Goal: Task Accomplishment & Management: Complete application form

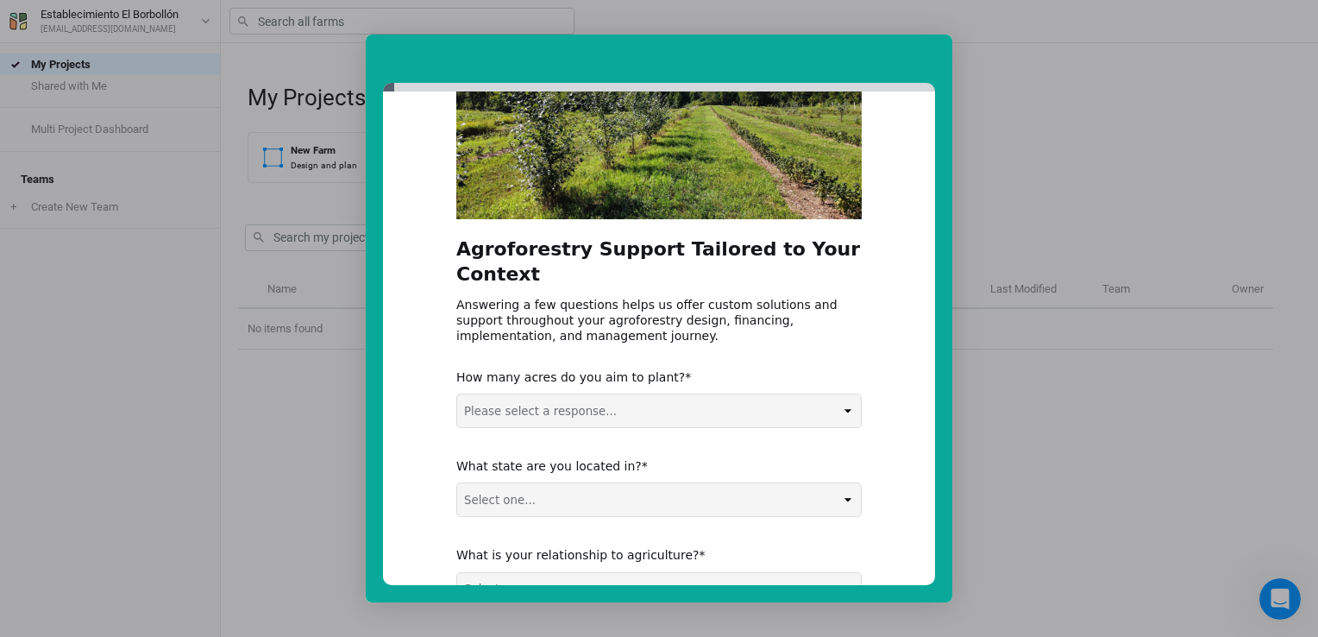
scroll to position [173, 0]
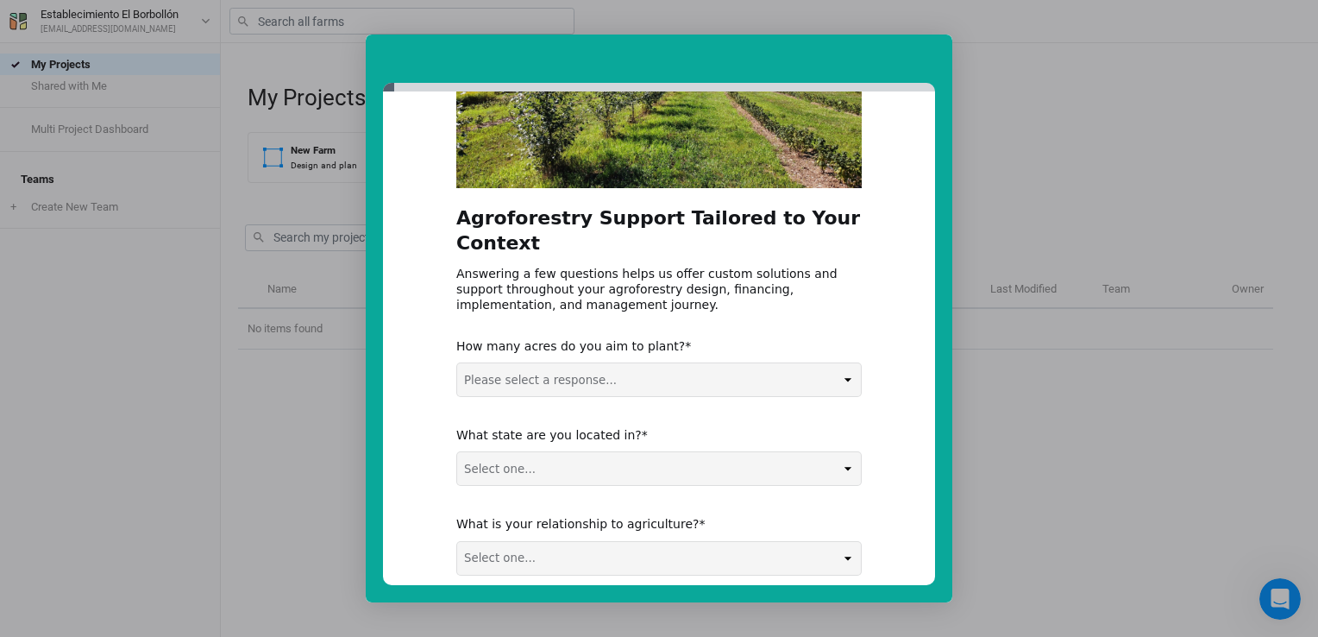
click at [580, 380] on select "Please select a response... 0-5 acres 5-50 acres 50-100 acres 100+ acres" at bounding box center [659, 379] width 404 height 33
click at [884, 369] on div "Agroforestry Support Tailored to Your Context Answering a few questions helps u…" at bounding box center [659, 338] width 552 height 494
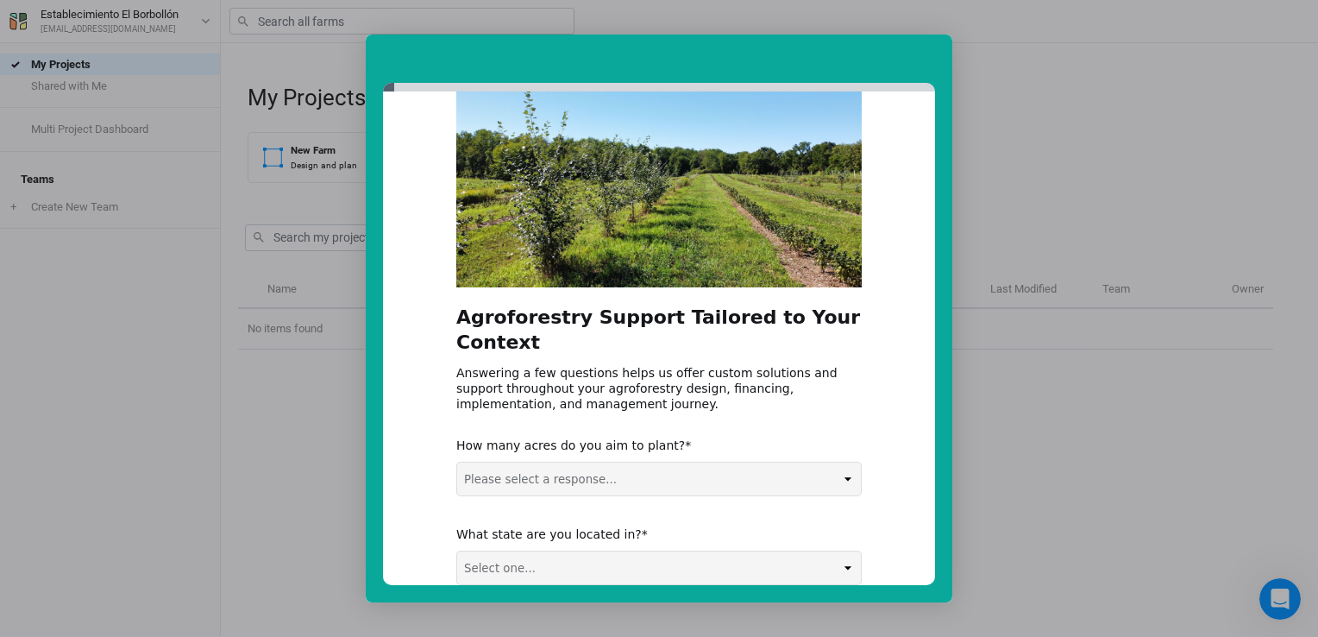
scroll to position [176, 0]
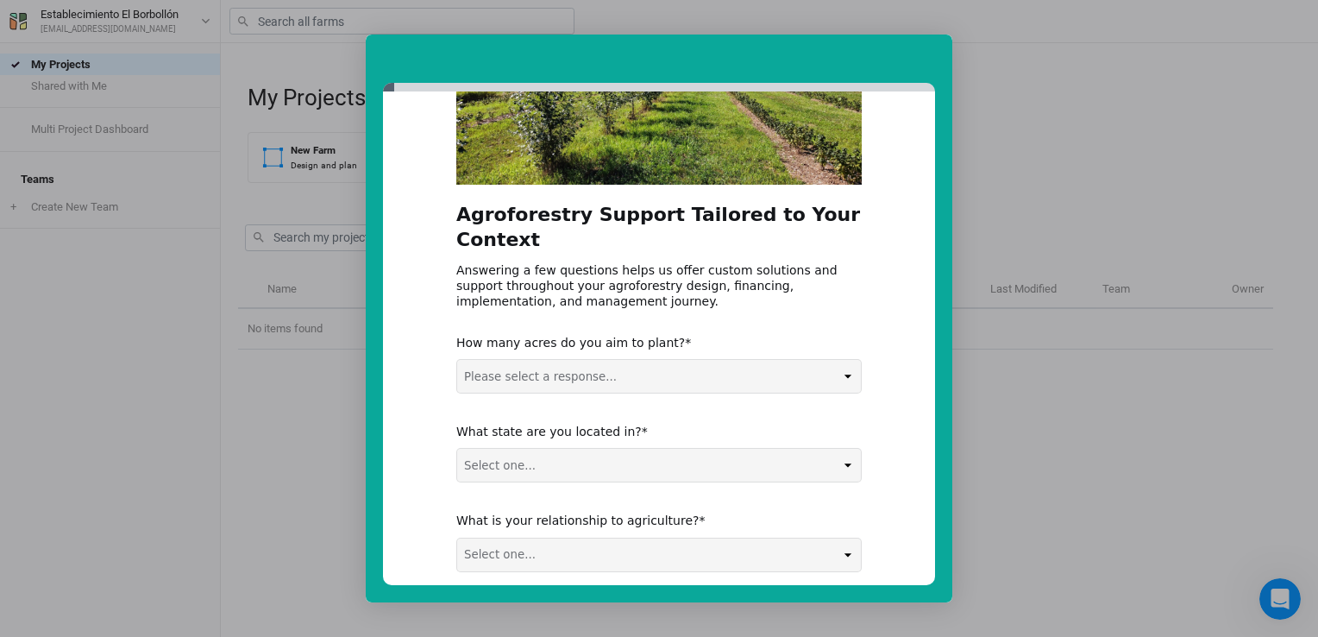
drag, startPoint x: 849, startPoint y: 1, endPoint x: 512, endPoint y: 175, distance: 379.7
drag, startPoint x: 512, startPoint y: 175, endPoint x: 464, endPoint y: 267, distance: 103.8
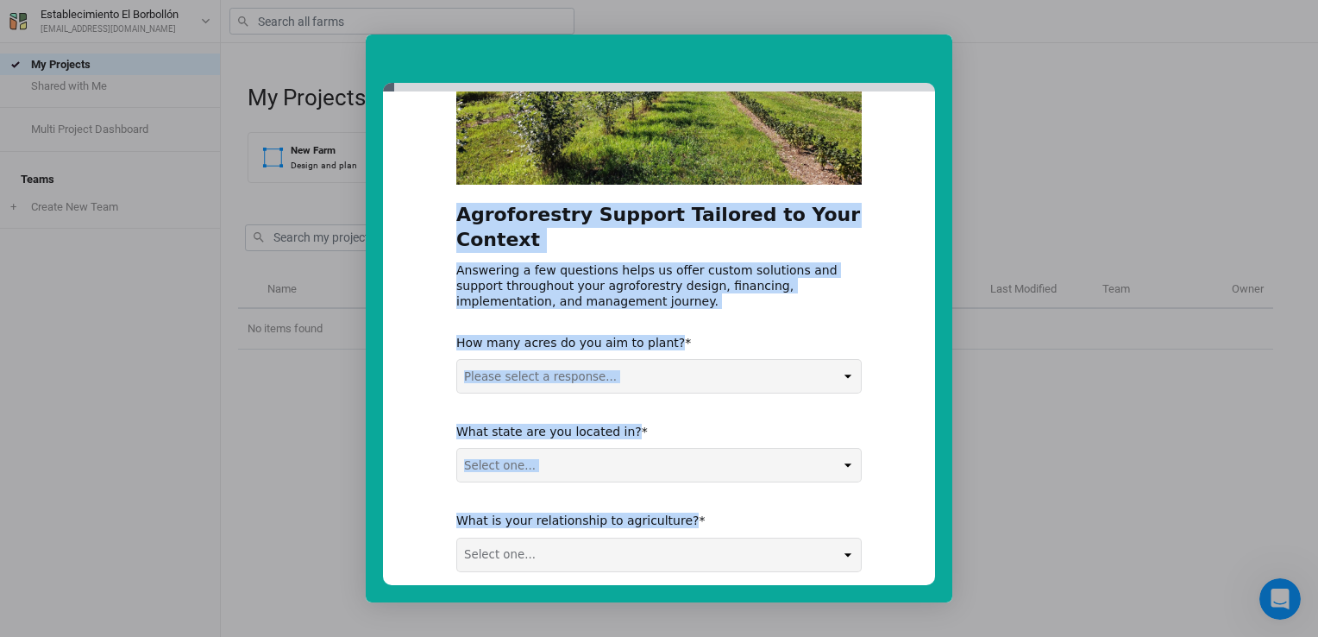
drag, startPoint x: 464, startPoint y: 267, endPoint x: 849, endPoint y: 556, distance: 480.8
click at [849, 556] on div "Agroforestry Support Tailored to Your Context Answering a few questions helps u…" at bounding box center [659, 294] width 406 height 675
click at [645, 223] on h2 "Agroforestry Support Tailored to Your Context" at bounding box center [659, 232] width 406 height 60
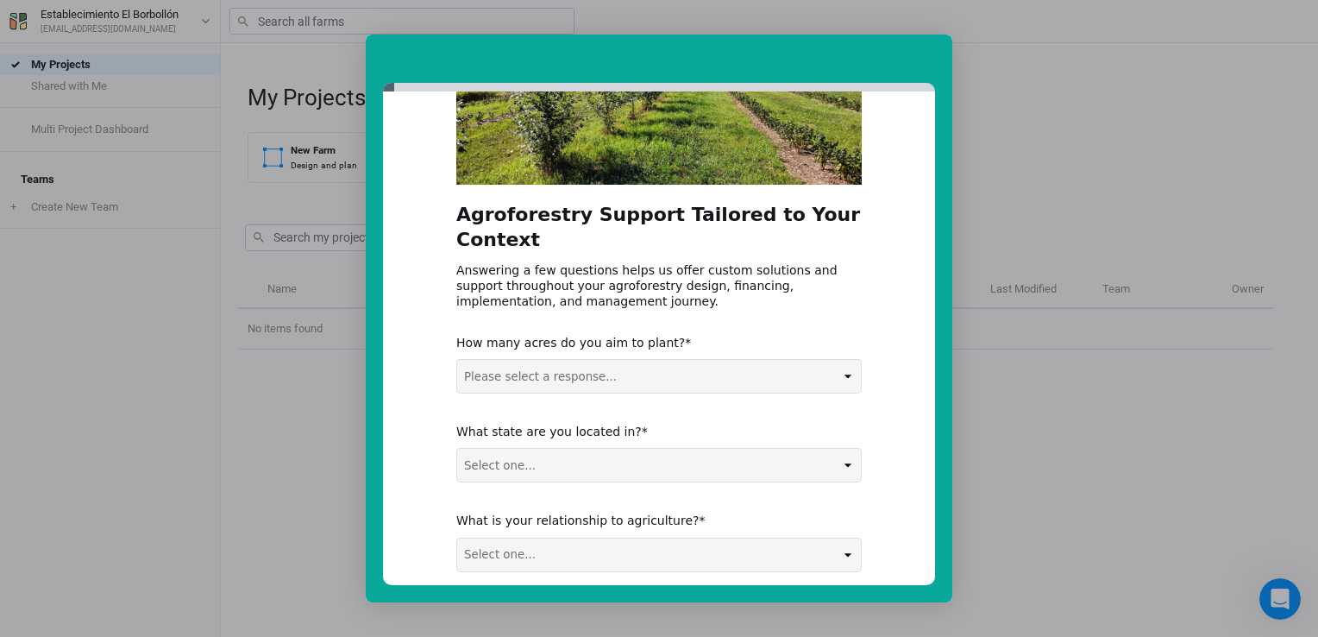
click at [614, 369] on select "Please select a response... 0-5 acres 5-50 acres 50-100 acres 100+ acres" at bounding box center [659, 376] width 404 height 33
select select "100+ acres"
click at [457, 360] on select "Please select a response... 0-5 acres 5-50 acres 50-100 acres 100+ acres" at bounding box center [659, 376] width 404 height 33
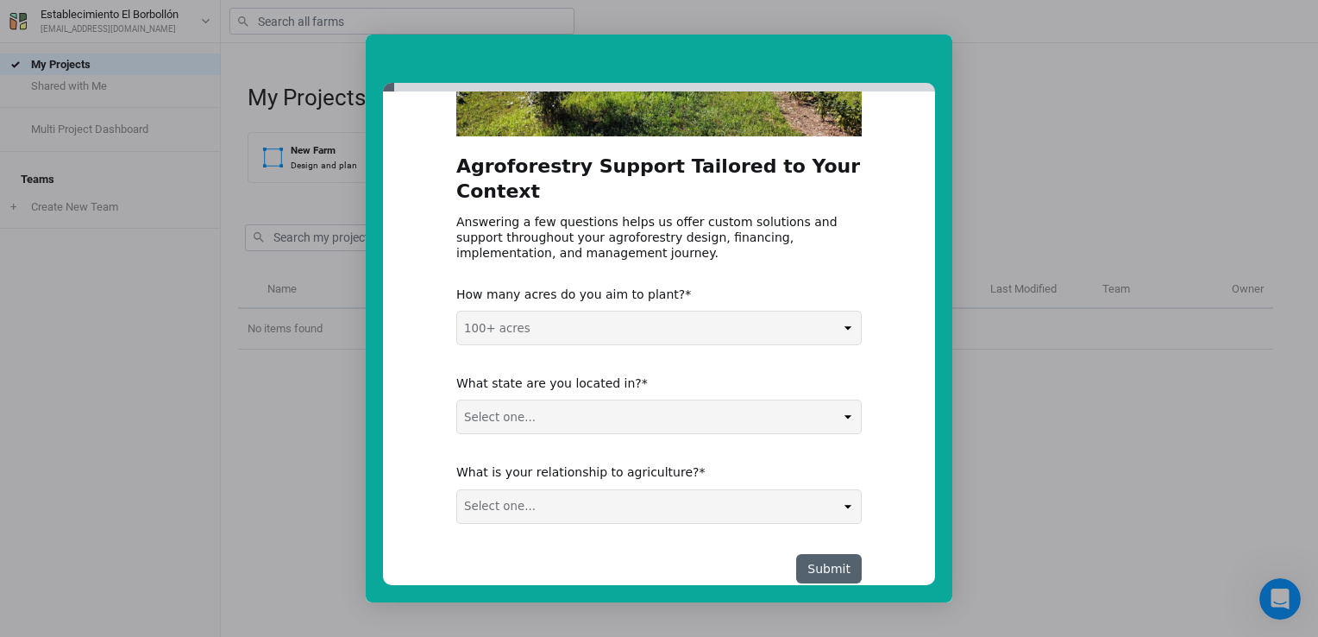
scroll to position [262, 0]
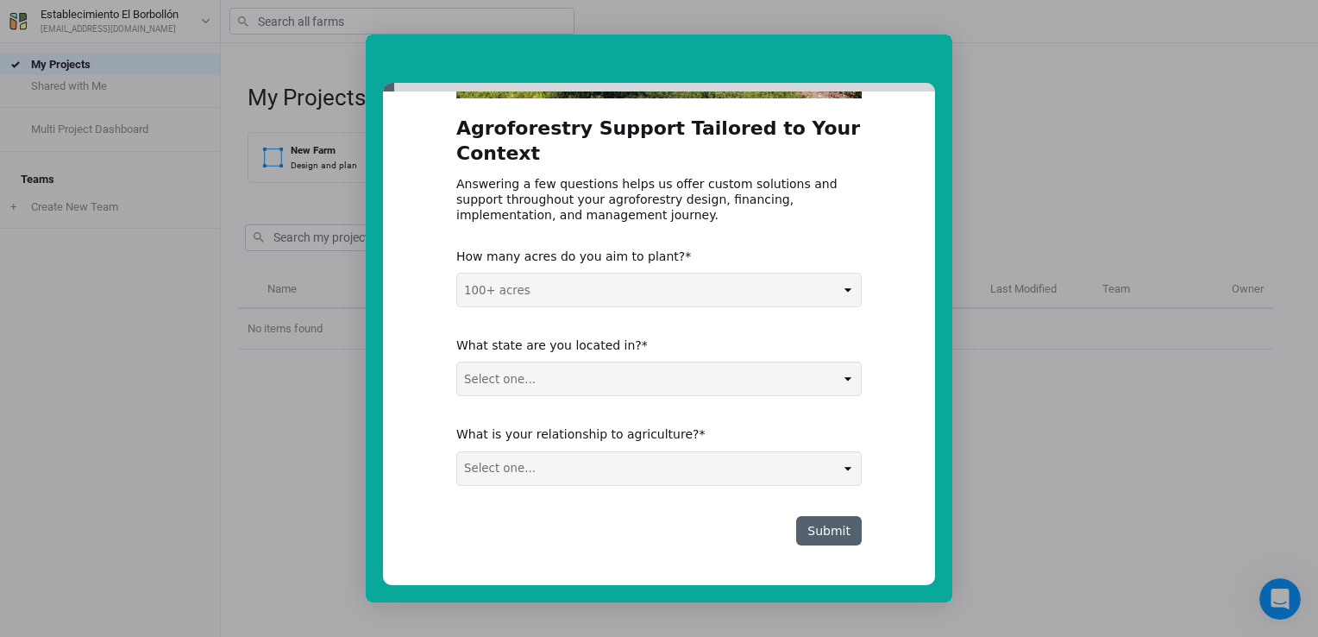
click at [569, 383] on select "Select one... Non-US AL AK AZ AR CA CO CT DE FL [GEOGRAPHIC_DATA] HI ID IL IN I…" at bounding box center [659, 378] width 404 height 33
click at [418, 397] on div "Agroforestry Support Tailored to Your Context Answering a few questions helps u…" at bounding box center [659, 338] width 552 height 494
click at [539, 380] on select "Select one... Non-US AL AK AZ AR CA CO CT DE FL [GEOGRAPHIC_DATA] HI ID IL IN I…" at bounding box center [659, 378] width 404 height 33
select select "AR"
click at [457, 362] on select "Select one... Non-US AL AK AZ AR CA CO CT DE FL [GEOGRAPHIC_DATA] HI ID IL IN I…" at bounding box center [659, 378] width 404 height 33
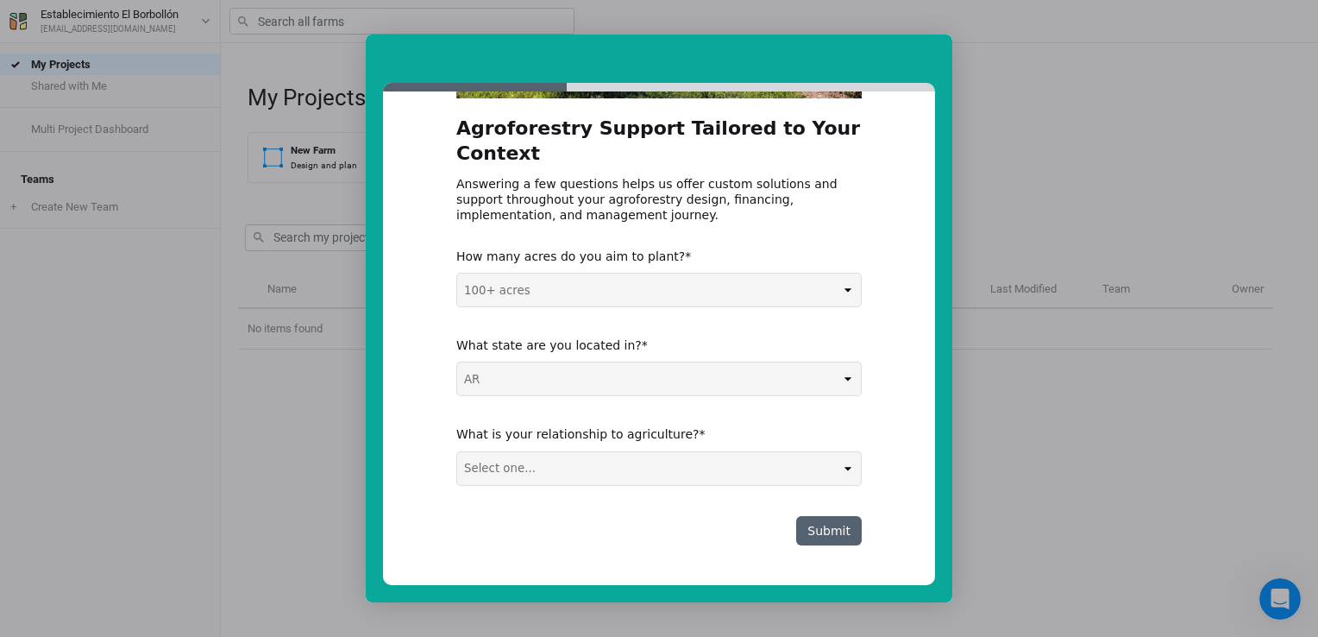
click at [545, 486] on div "Agroforestry Support Tailored to Your Context Answering a few questions helps u…" at bounding box center [659, 208] width 406 height 675
click at [839, 457] on select "Select one... Agribusiness / Co-op Farmer / Landowner Agri-Food Supply Chain Fo…" at bounding box center [659, 468] width 404 height 33
click at [641, 468] on select "Select one... Agribusiness / Co-op Farmer / Landowner Agri-Food Supply Chain Fo…" at bounding box center [659, 468] width 404 height 33
select select "Farmer / Landowner"
click at [457, 452] on select "Select one... Agribusiness / Co-op Farmer / Landowner Agri-Food Supply Chain Fo…" at bounding box center [659, 468] width 404 height 33
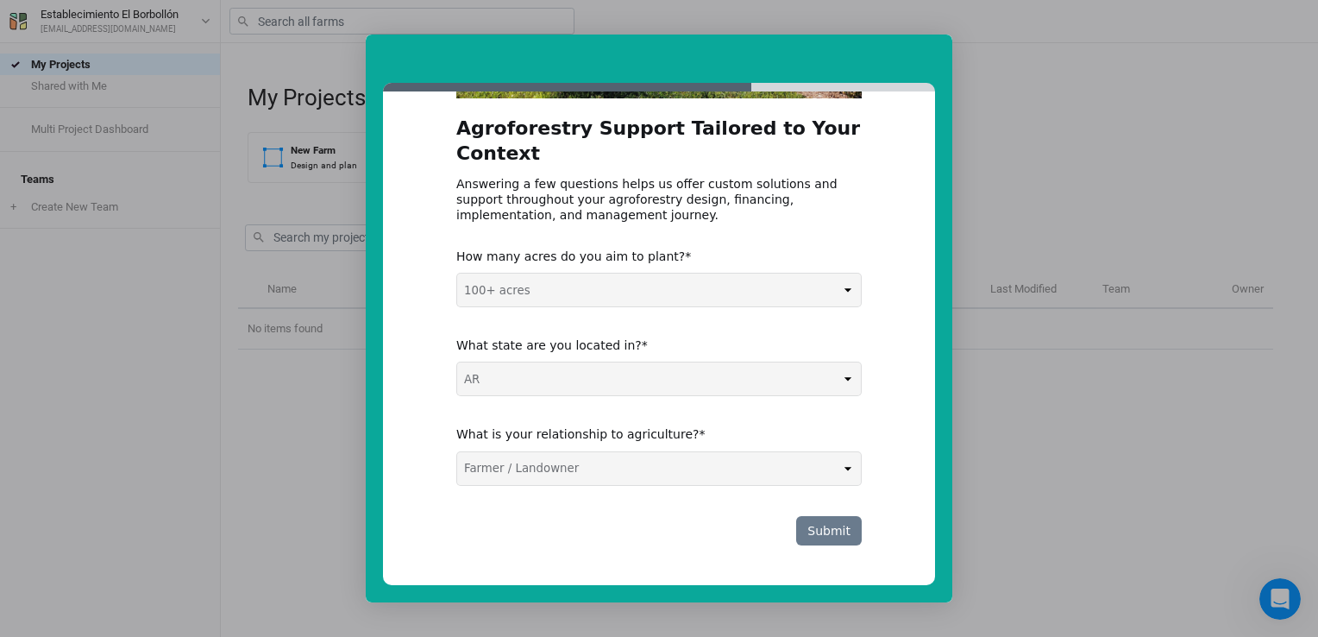
click at [845, 537] on button "Submit" at bounding box center [829, 530] width 66 height 29
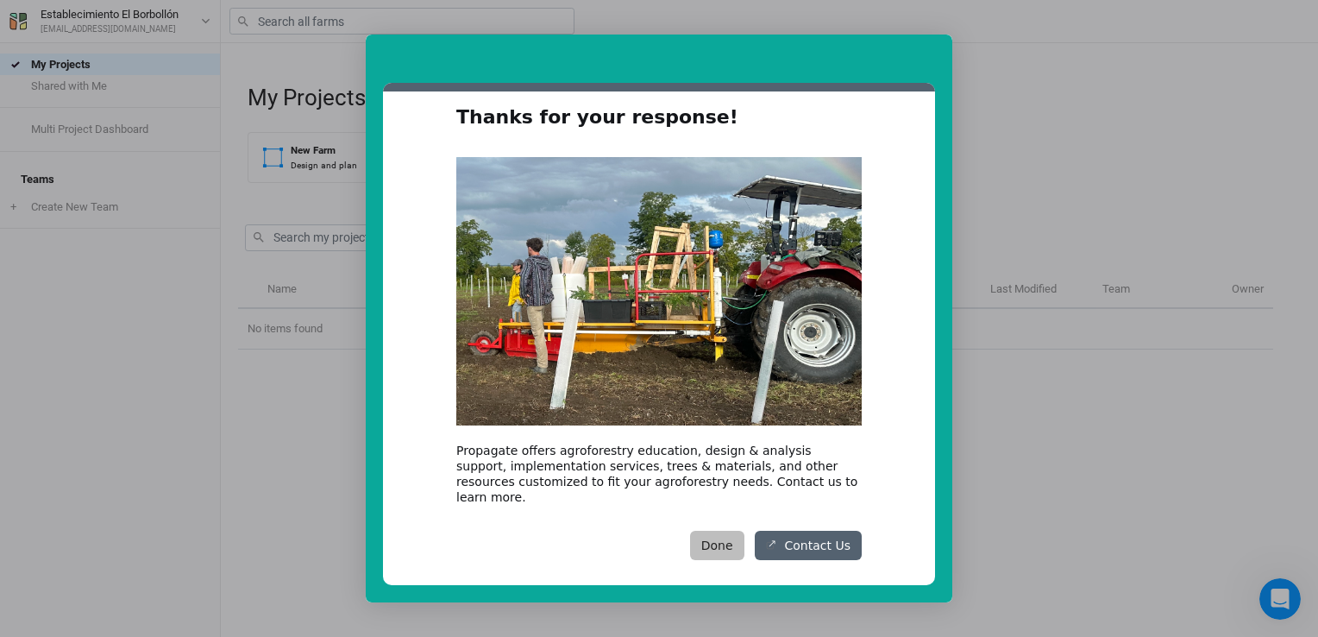
click at [726, 531] on button "Done" at bounding box center [717, 545] width 54 height 29
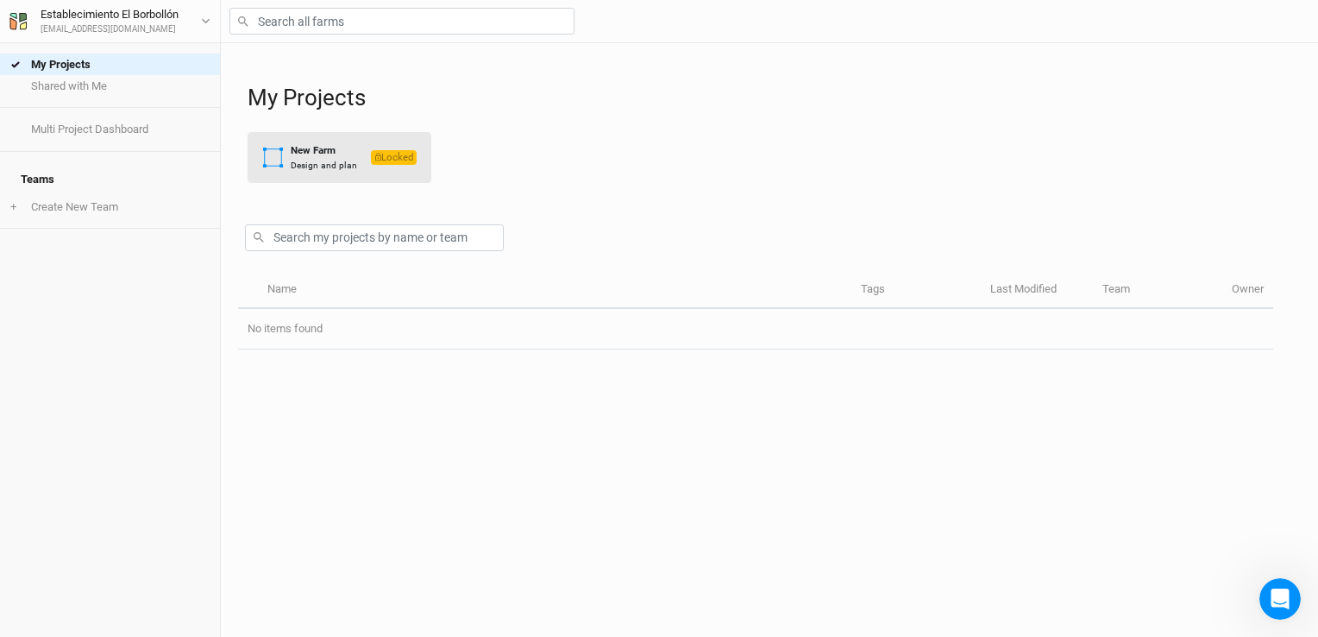
click at [323, 162] on div "Design and plan" at bounding box center [324, 165] width 66 height 13
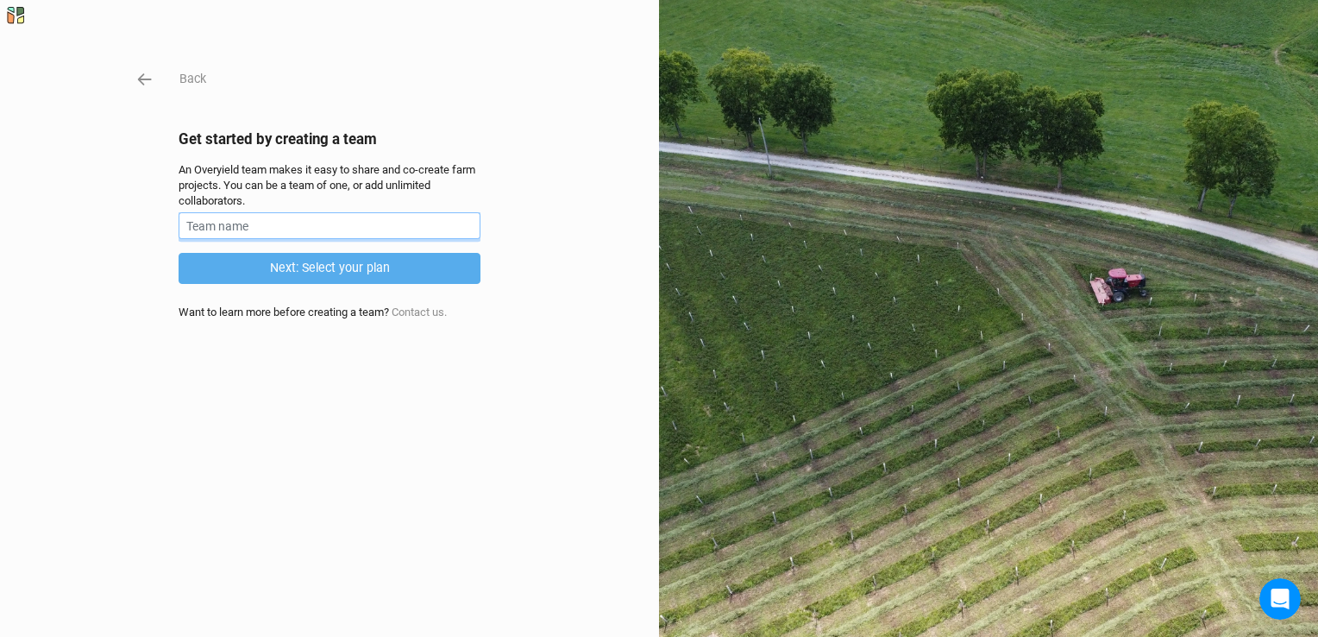
click at [304, 217] on input "text" at bounding box center [330, 225] width 302 height 27
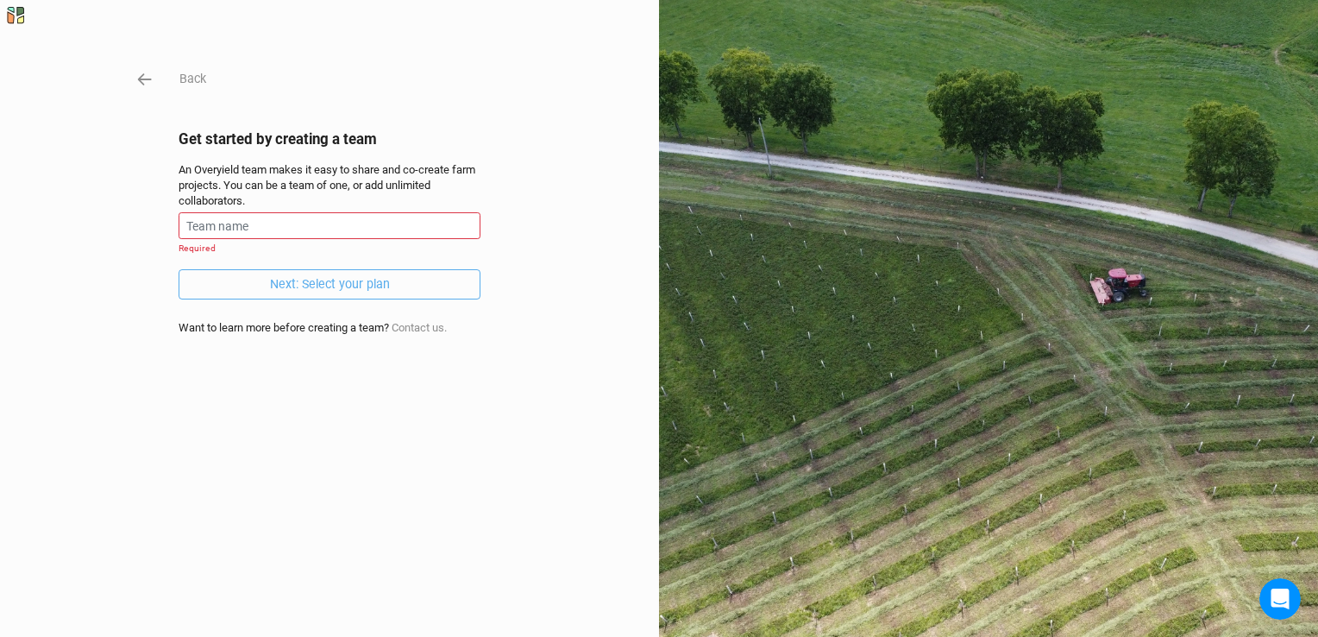
click at [377, 104] on div "Back Get started by creating a team An Overyield team makes it easy to share an…" at bounding box center [330, 318] width 302 height 499
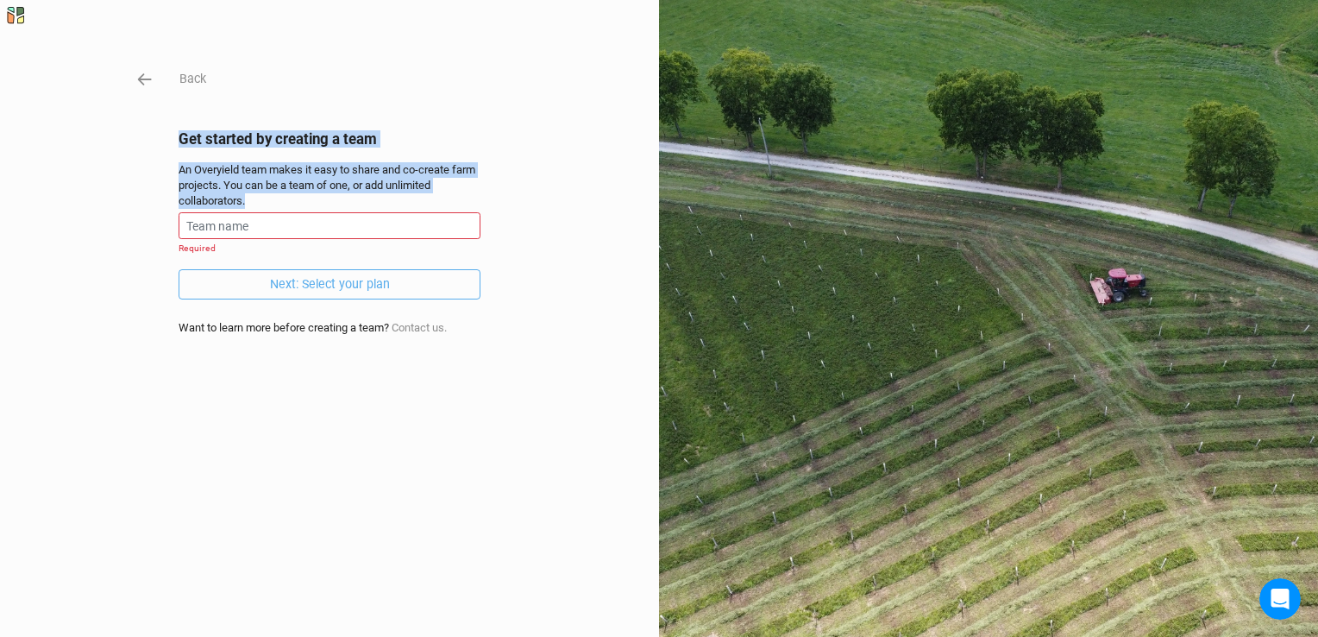
drag, startPoint x: 173, startPoint y: 136, endPoint x: 430, endPoint y: 194, distance: 263.5
click at [430, 194] on div "Back Get started by creating a team An Overyield team makes it easy to share an…" at bounding box center [659, 318] width 1318 height 637
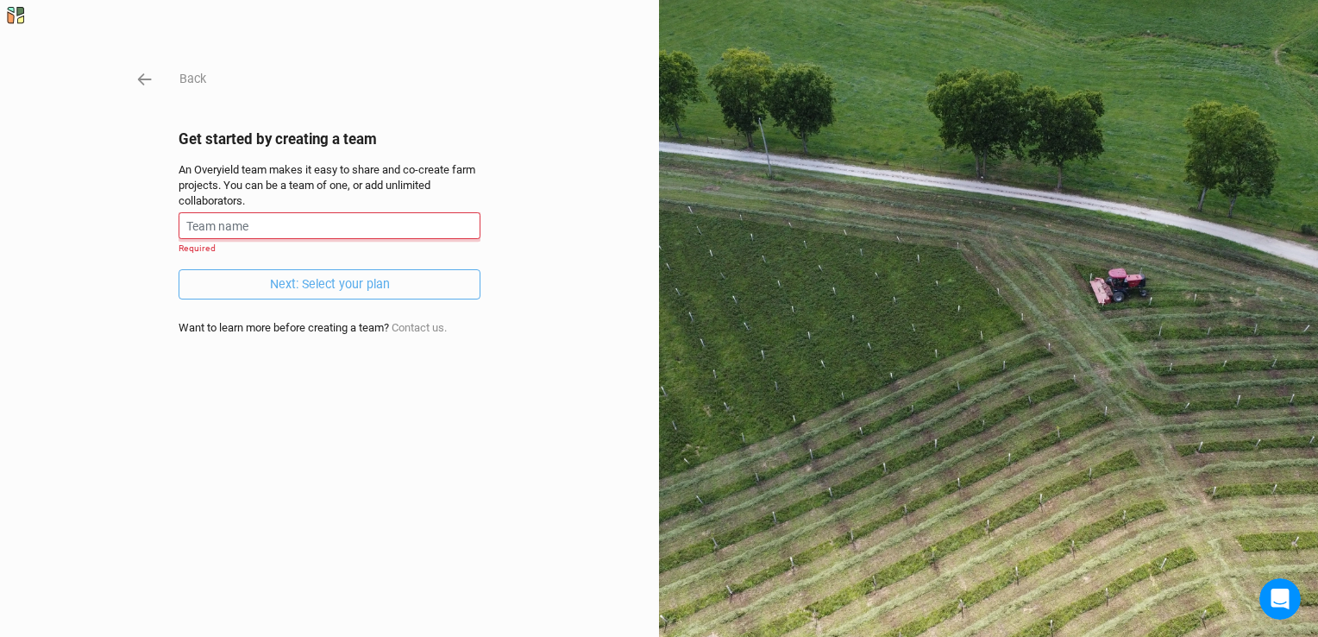
click at [261, 229] on input "text" at bounding box center [330, 225] width 302 height 27
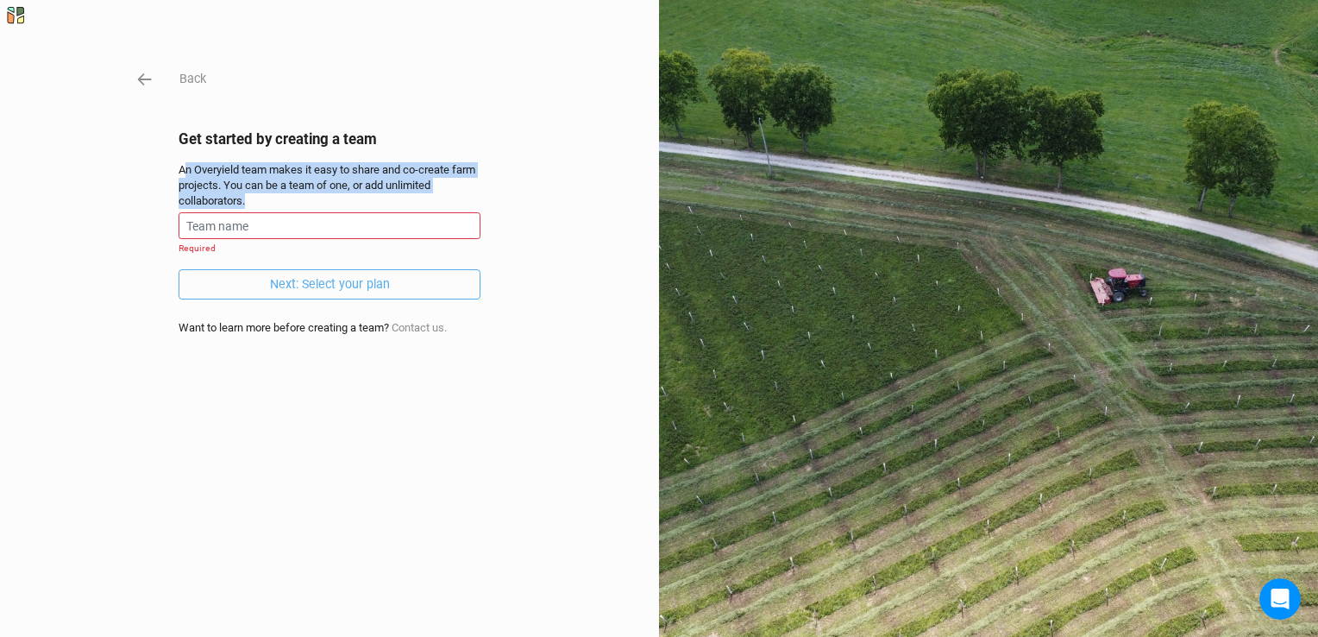
drag, startPoint x: 180, startPoint y: 168, endPoint x: 301, endPoint y: 198, distance: 124.5
click at [301, 198] on div "An Overyield team makes it easy to share and co-create farm projects. You can b…" at bounding box center [330, 185] width 302 height 47
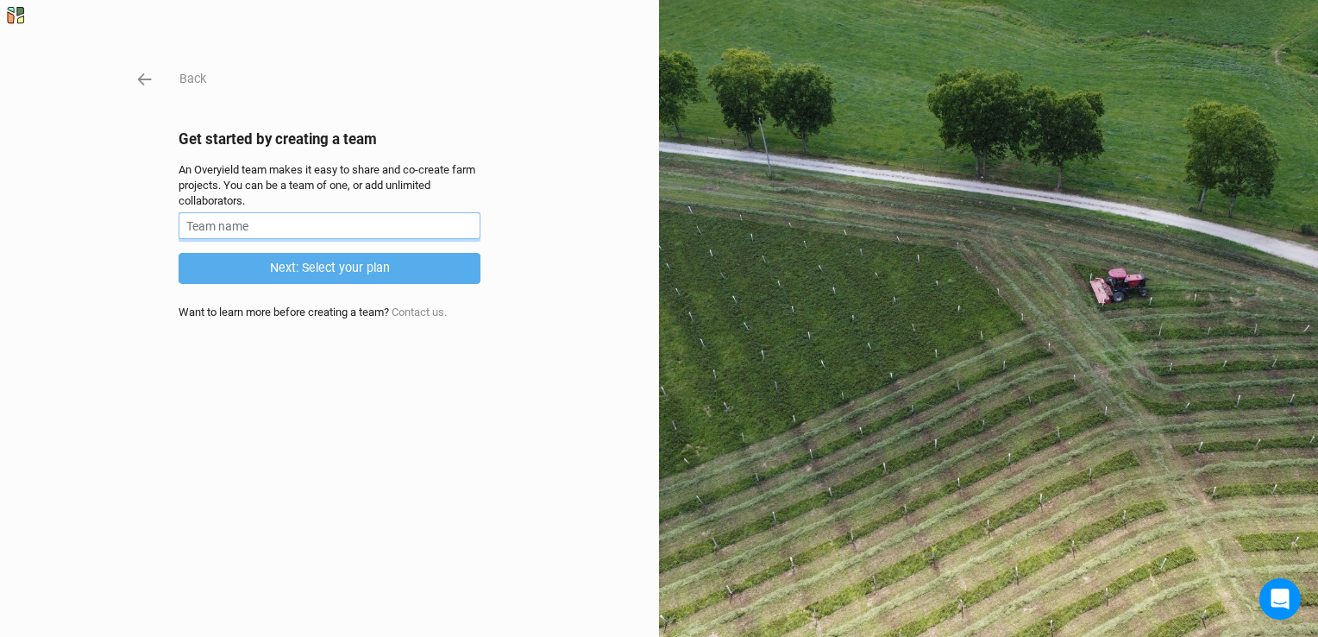
click at [217, 219] on input "text" at bounding box center [330, 225] width 302 height 27
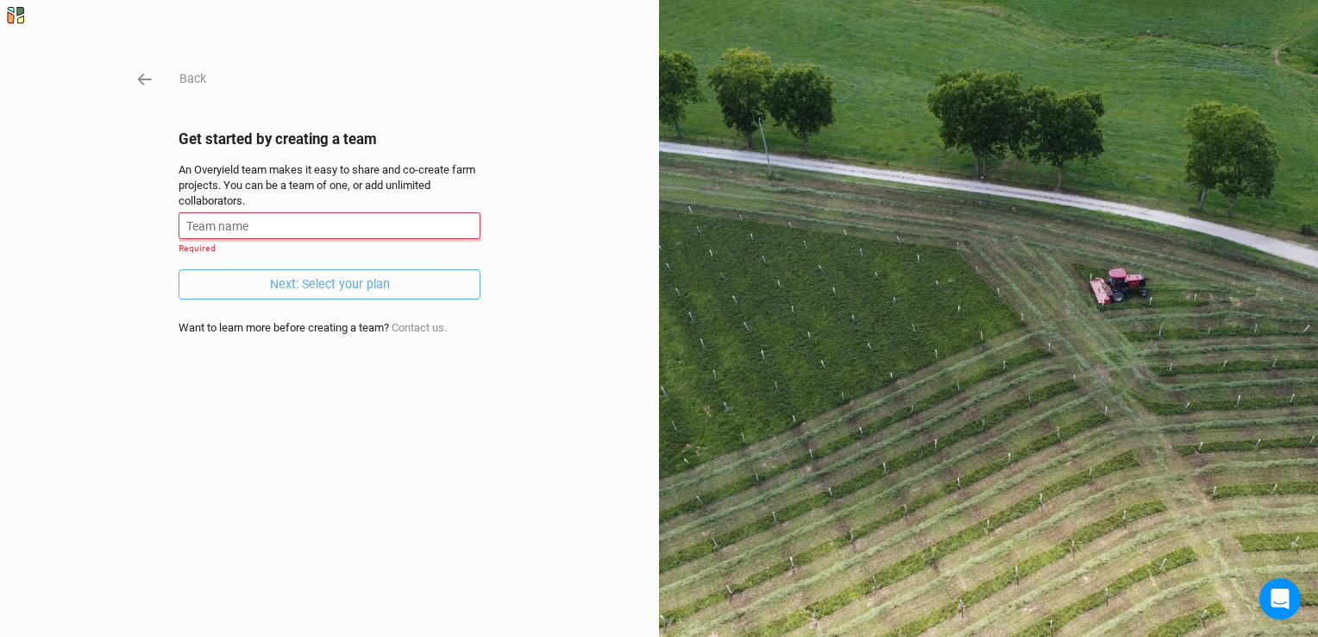
click at [315, 228] on input "text" at bounding box center [330, 225] width 302 height 27
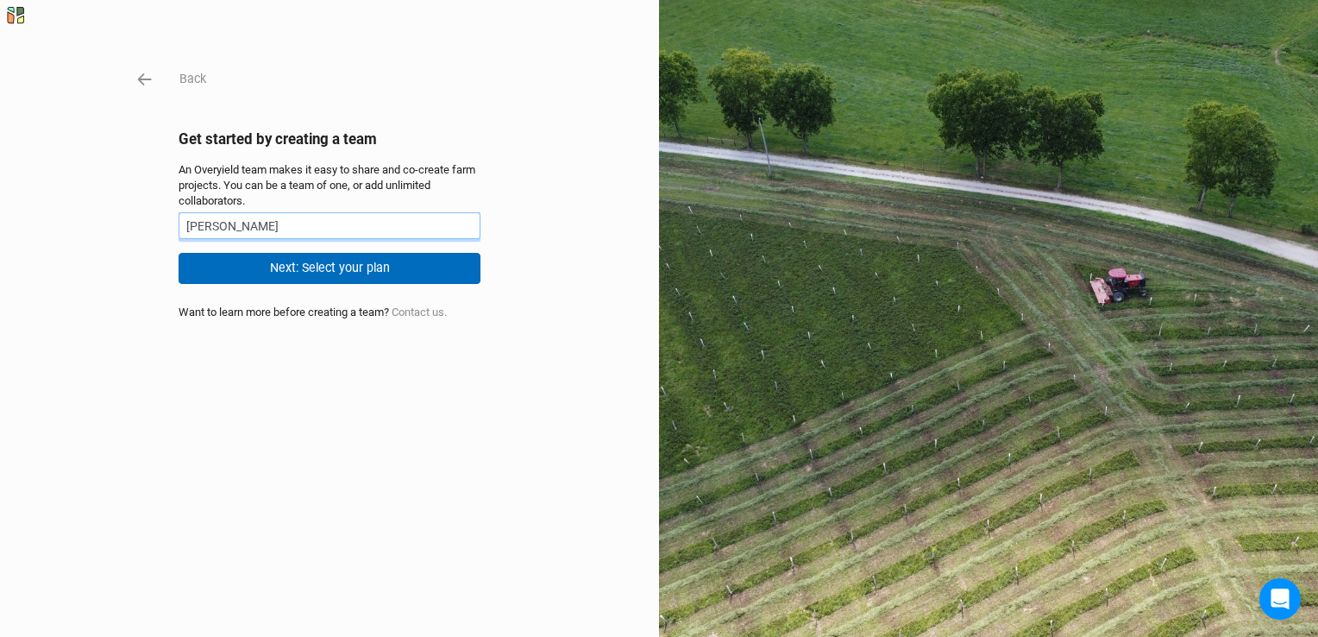
type input "cynthia"
click at [389, 264] on button "Next: Select your plan" at bounding box center [330, 268] width 302 height 30
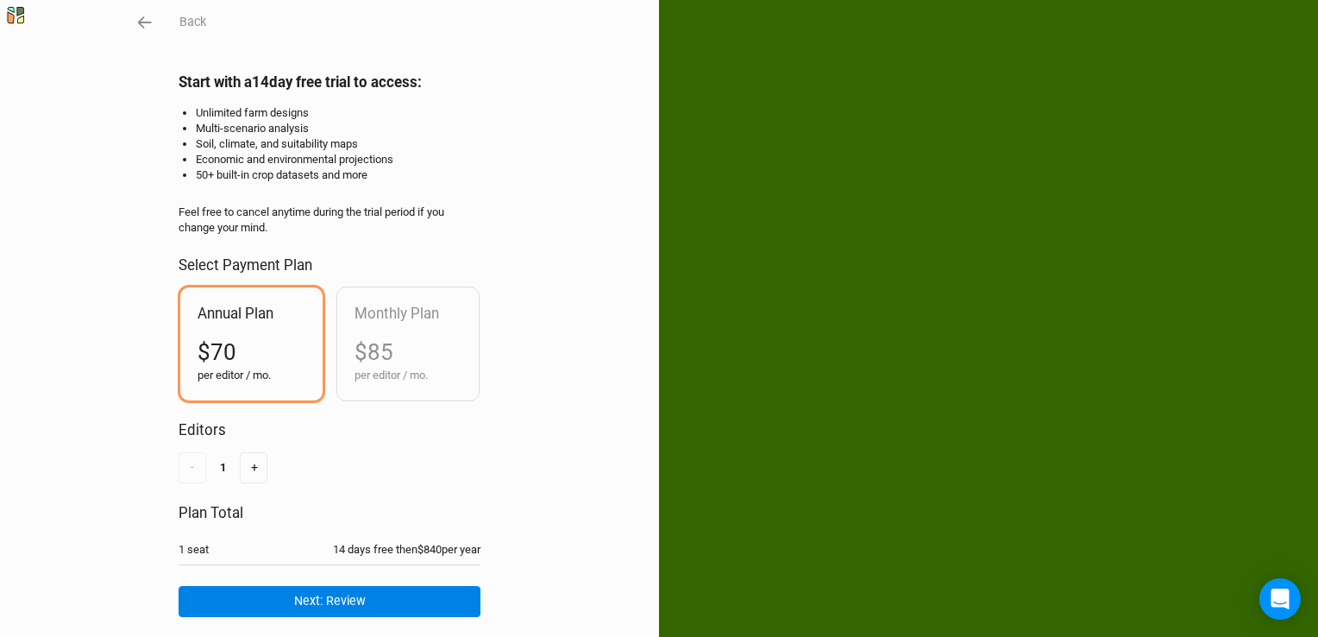
scroll to position [117, 0]
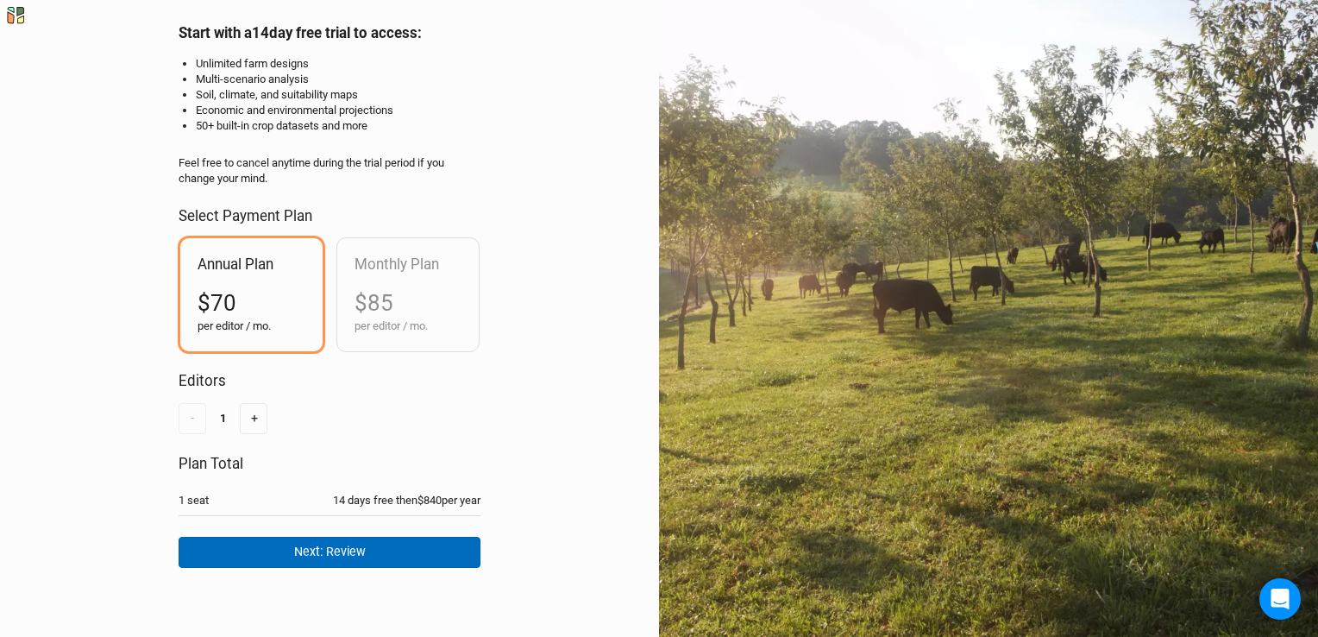
click at [384, 539] on button "Next: Review" at bounding box center [330, 552] width 302 height 30
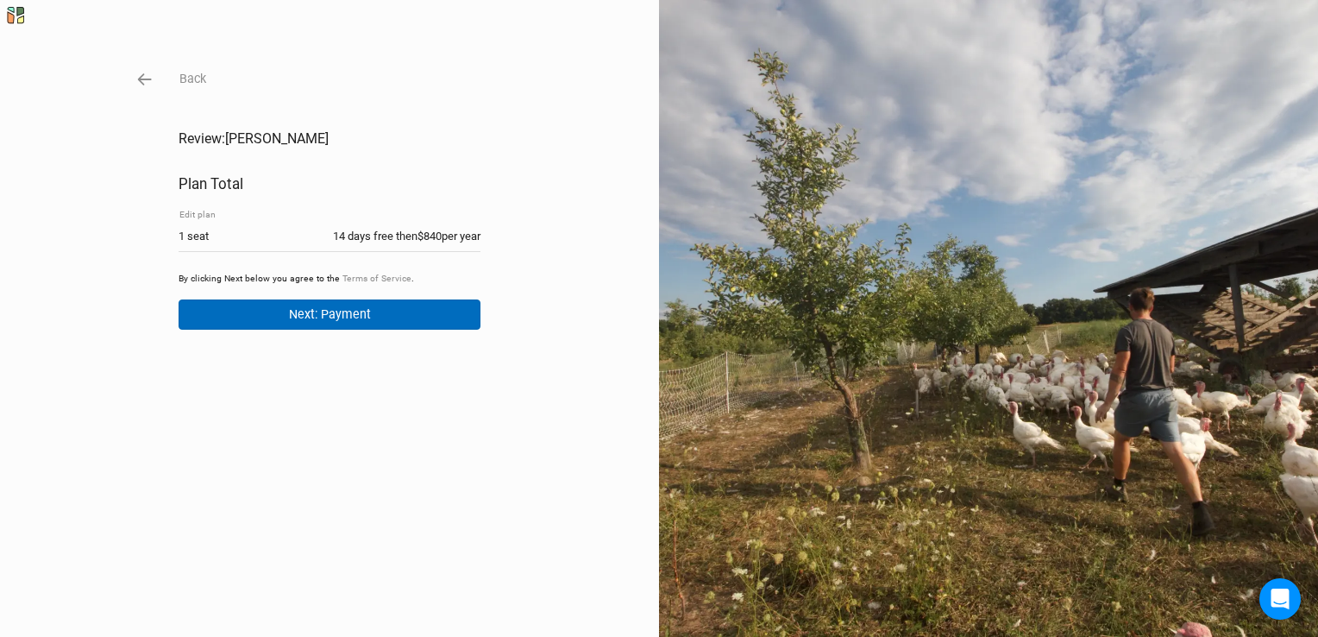
click at [422, 314] on button "Next: Payment" at bounding box center [330, 314] width 302 height 30
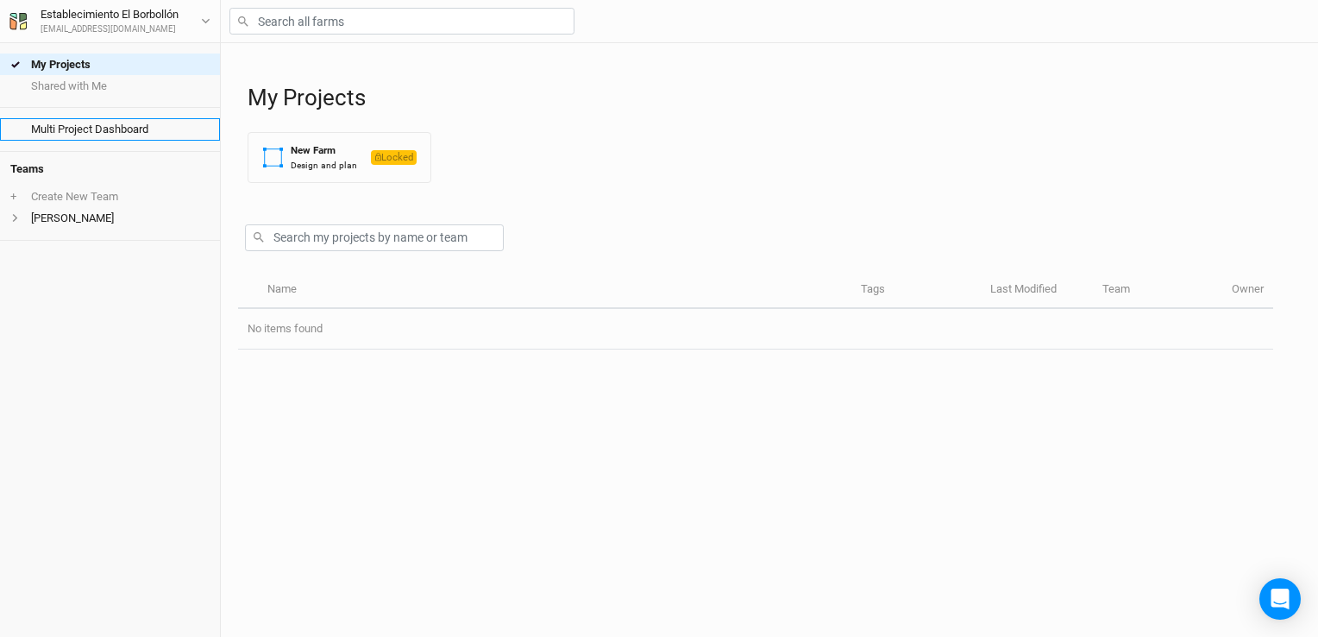
click at [94, 123] on link "Multi Project Dashboard" at bounding box center [110, 129] width 220 height 22
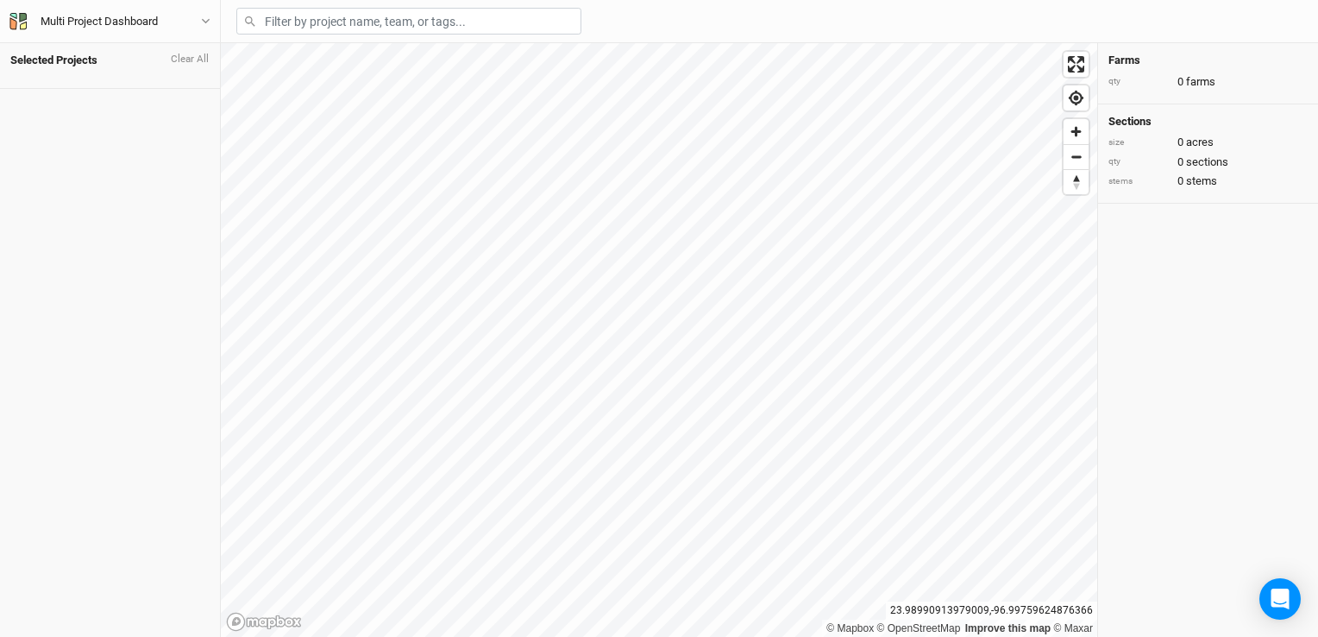
click at [451, 4] on div "Selected Projects Clear All Multi Project Dashboard Back User settings Imperial…" at bounding box center [659, 318] width 1318 height 637
click at [1230, 148] on button at bounding box center [1227, 142] width 27 height 13
click at [210, 17] on icon "button" at bounding box center [205, 20] width 9 height 9
click at [173, 105] on button "Metric" at bounding box center [166, 105] width 47 height 26
